Goal: Information Seeking & Learning: Learn about a topic

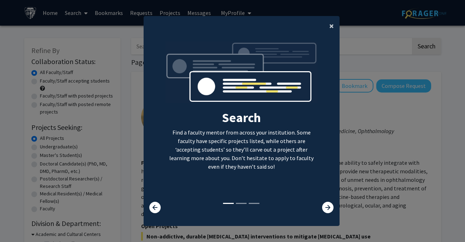
click at [331, 30] on span "×" at bounding box center [331, 25] width 5 height 11
